Goal: Information Seeking & Learning: Check status

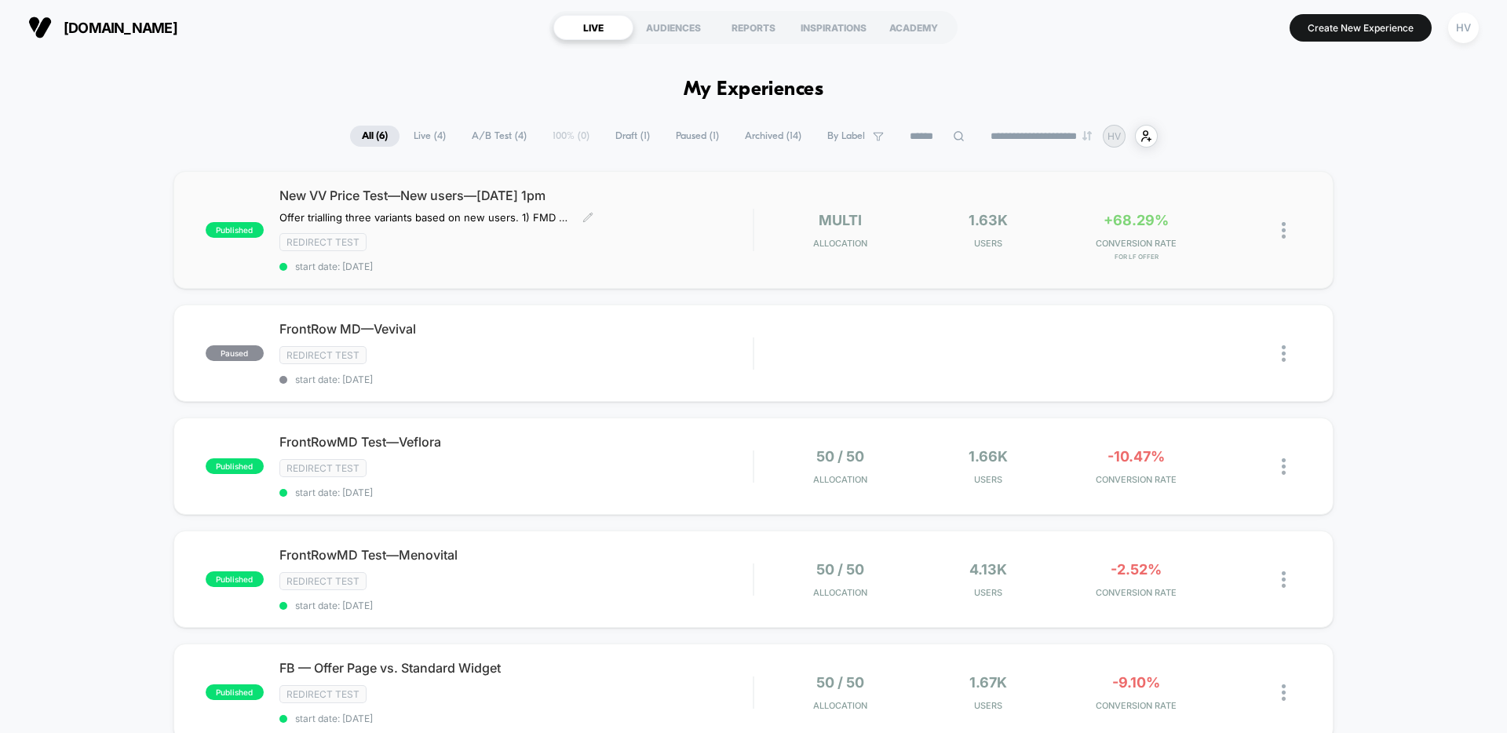
click at [487, 204] on div "New VV Price Test—New users—[DATE] 1pm Offer trialling three variants based on …" at bounding box center [515, 230] width 473 height 85
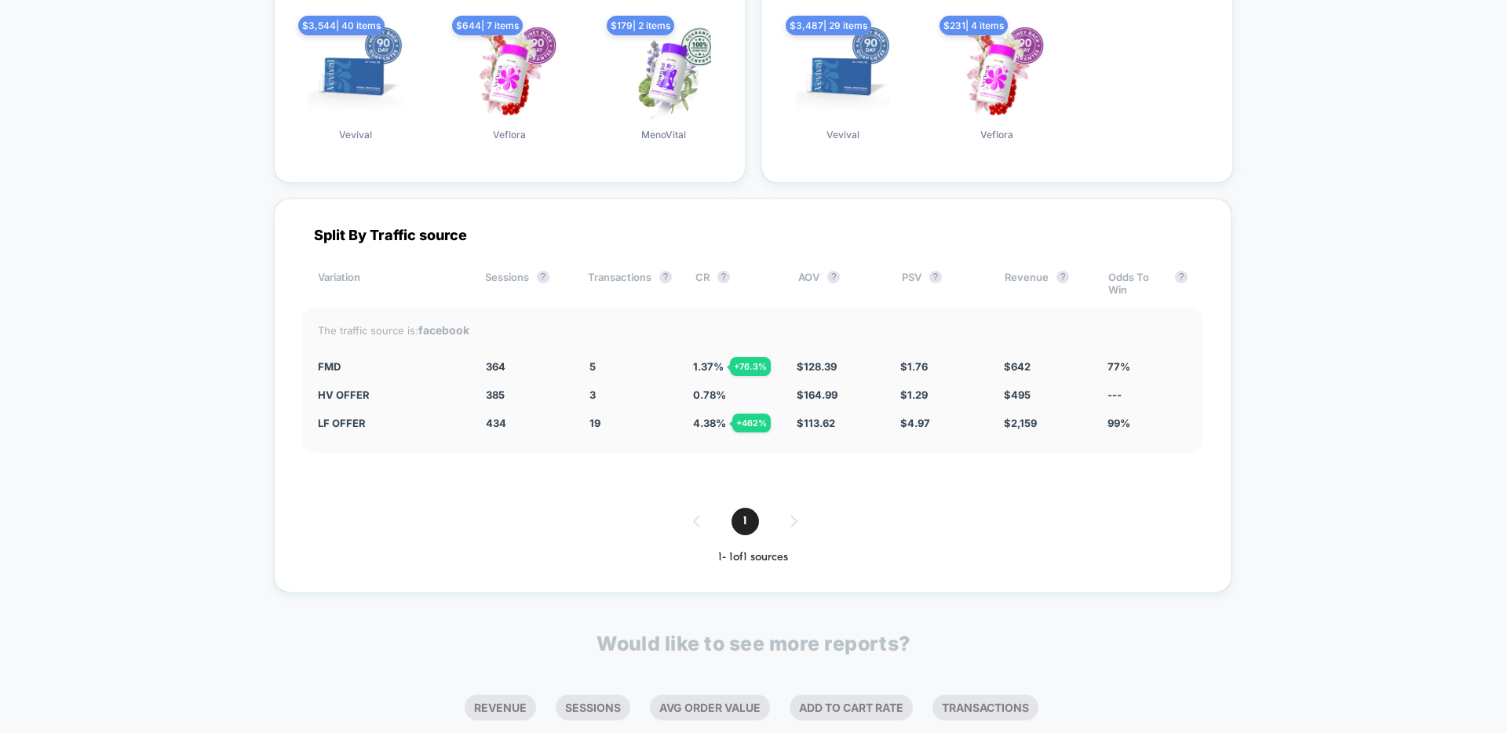
scroll to position [2525, 0]
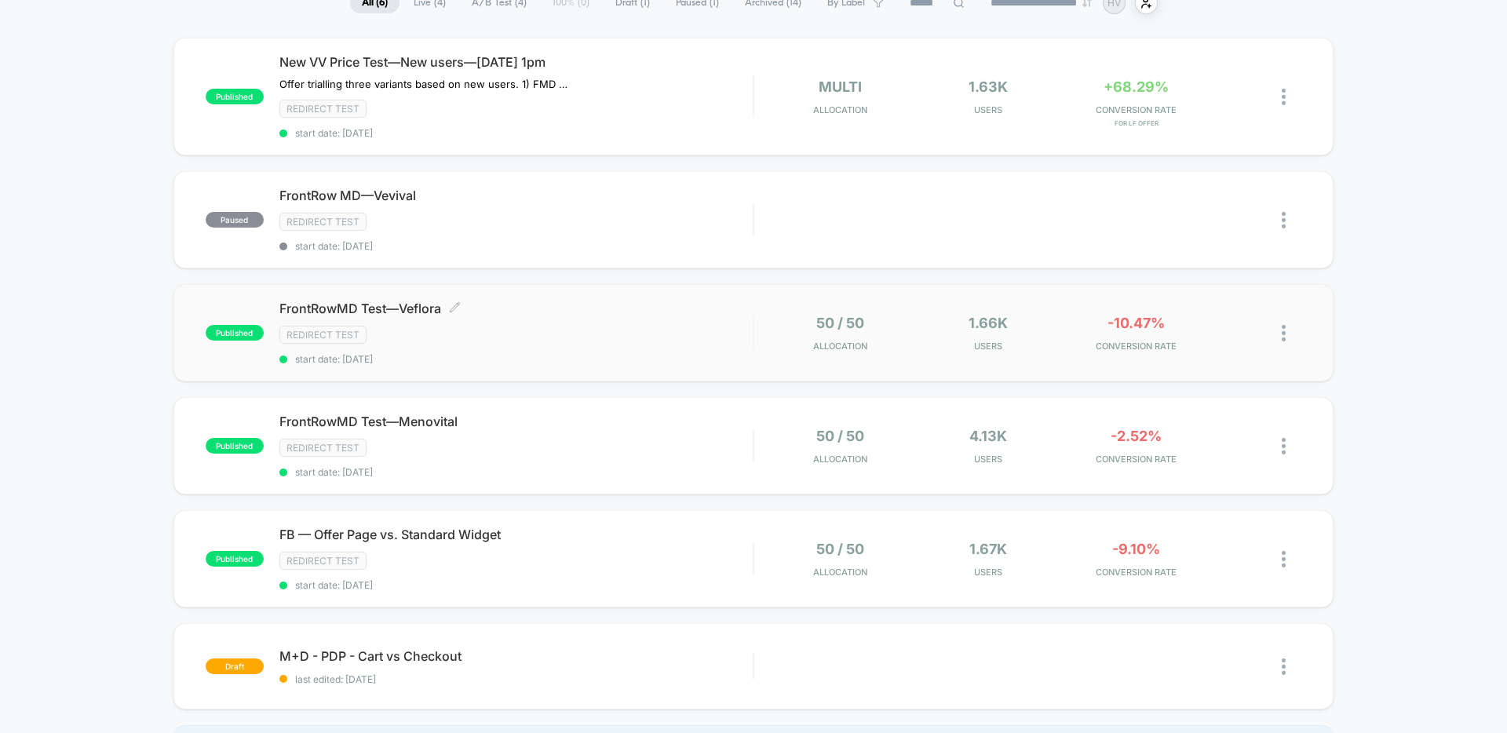
scroll to position [132, 0]
click at [684, 424] on span "FrontRowMD Test—Menovital Click to edit experience details" at bounding box center [515, 423] width 473 height 16
